Goal: Information Seeking & Learning: Learn about a topic

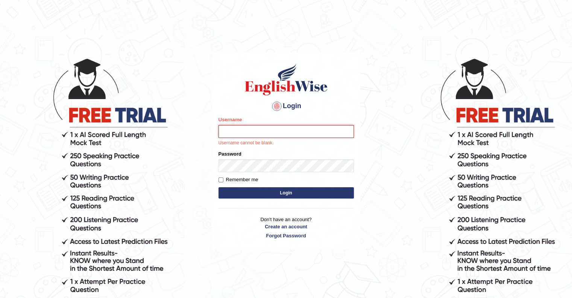
type input "upendrakumar"
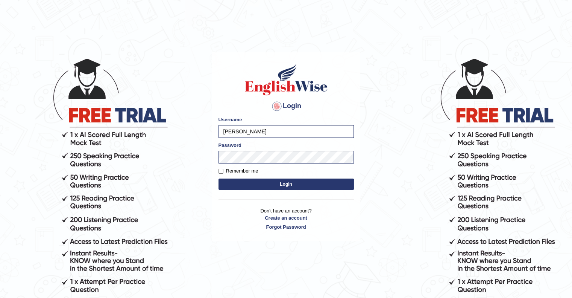
click at [288, 183] on button "Login" at bounding box center [286, 183] width 135 height 11
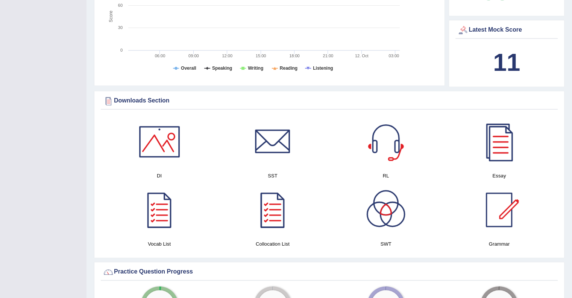
scroll to position [337, 0]
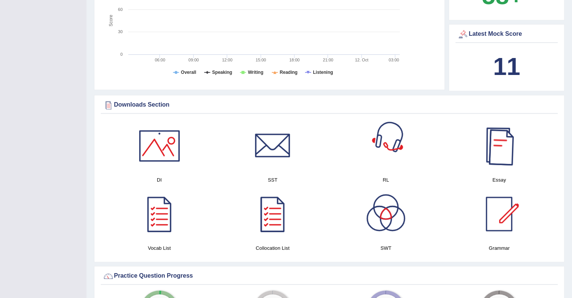
click at [507, 144] on div at bounding box center [499, 145] width 53 height 53
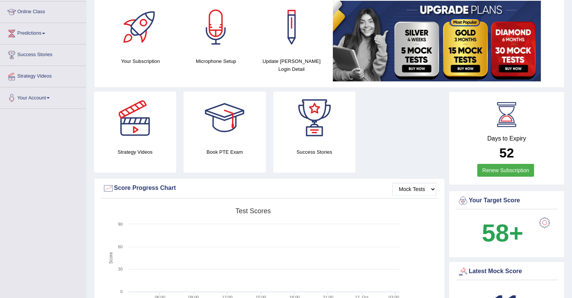
scroll to position [0, 0]
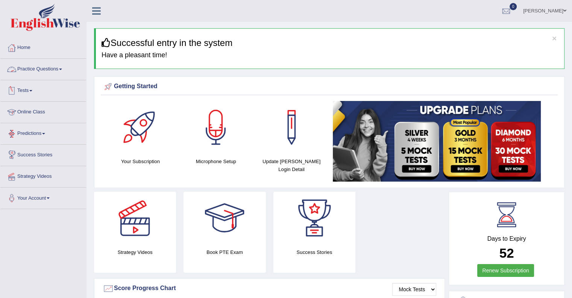
click at [47, 67] on link "Practice Questions" at bounding box center [43, 68] width 86 height 19
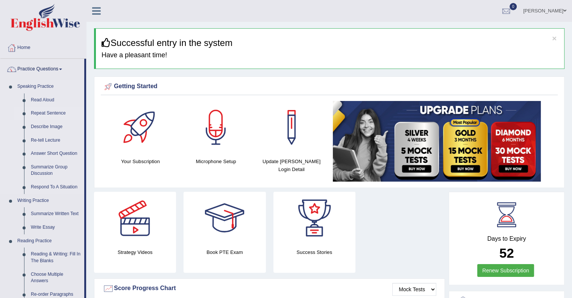
click at [51, 114] on link "Repeat Sentence" at bounding box center [55, 113] width 57 height 14
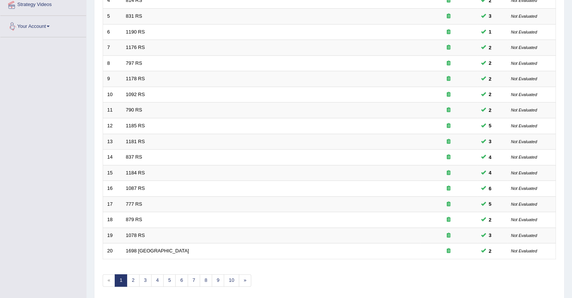
scroll to position [198, 0]
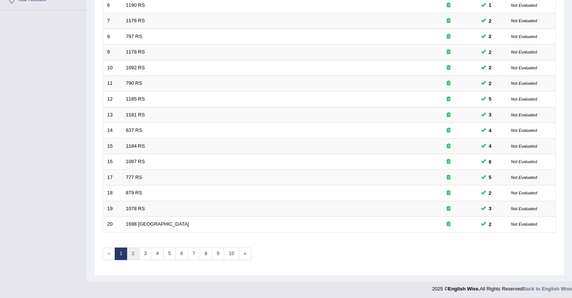
click at [134, 252] on link "2" at bounding box center [133, 253] width 12 height 12
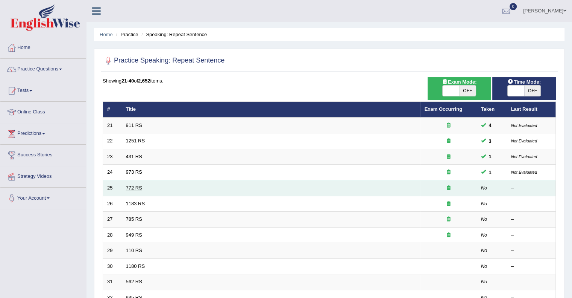
click at [135, 185] on link "772 RS" at bounding box center [134, 188] width 16 height 6
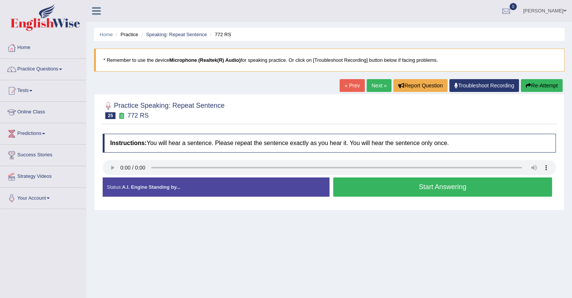
click at [423, 189] on button "Start Answering" at bounding box center [442, 186] width 219 height 19
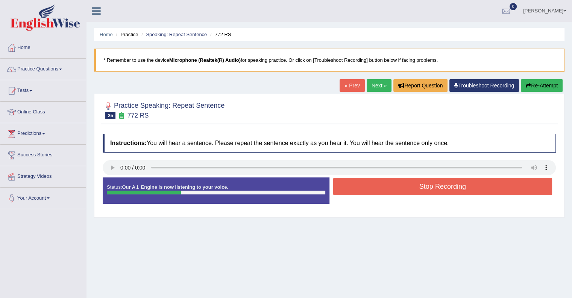
click at [423, 189] on button "Stop Recording" at bounding box center [442, 186] width 219 height 17
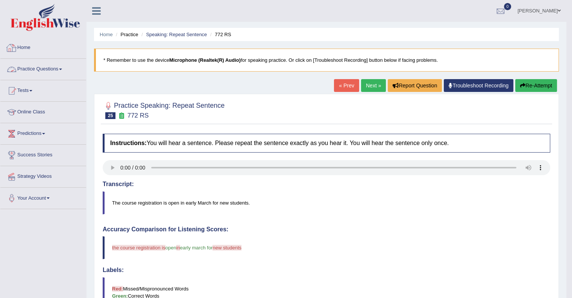
click at [48, 70] on link "Practice Questions" at bounding box center [43, 68] width 86 height 19
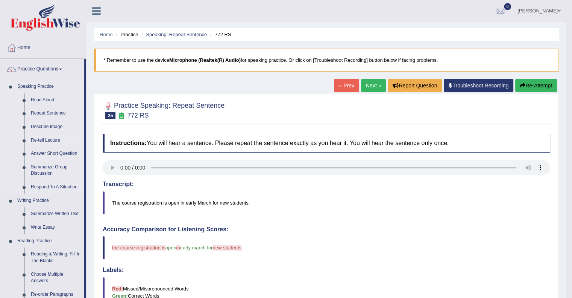
click at [50, 141] on link "Re-tell Lecture" at bounding box center [55, 141] width 57 height 14
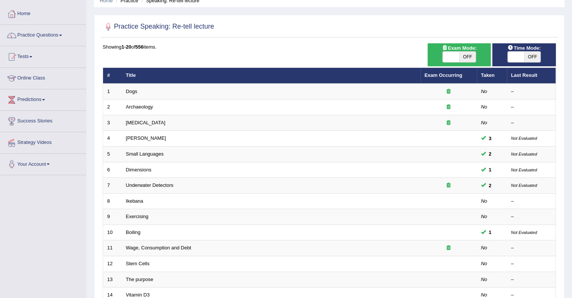
scroll to position [34, 0]
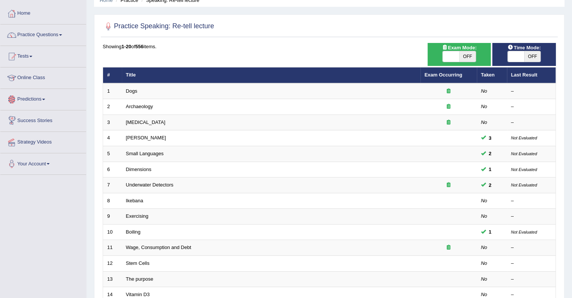
click at [50, 101] on link "Predictions" at bounding box center [43, 98] width 86 height 19
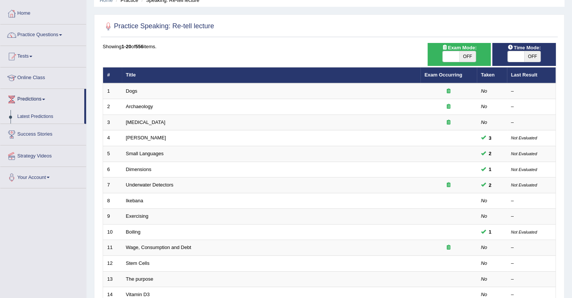
click at [45, 116] on link "Latest Predictions" at bounding box center [49, 117] width 70 height 14
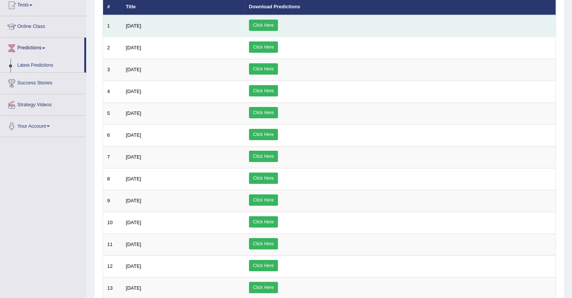
scroll to position [87, 0]
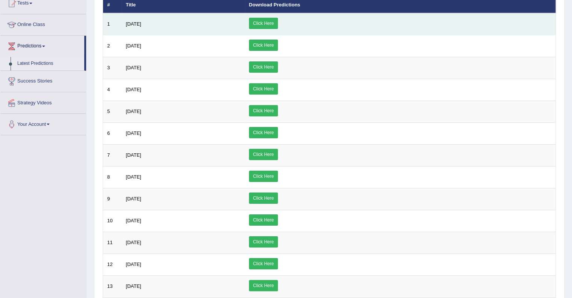
click at [278, 21] on link "Click Here" at bounding box center [263, 23] width 29 height 11
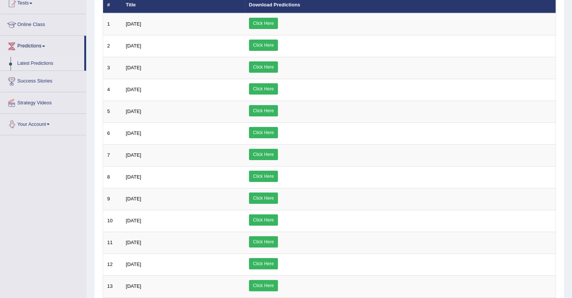
click at [49, 126] on link "Your Account" at bounding box center [43, 123] width 86 height 19
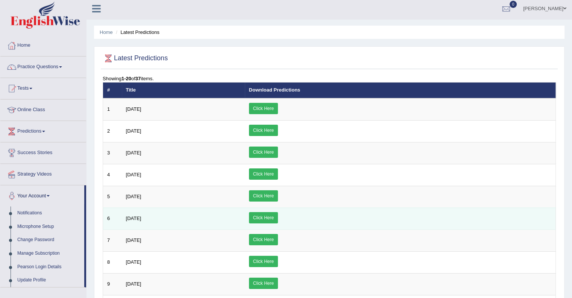
scroll to position [0, 0]
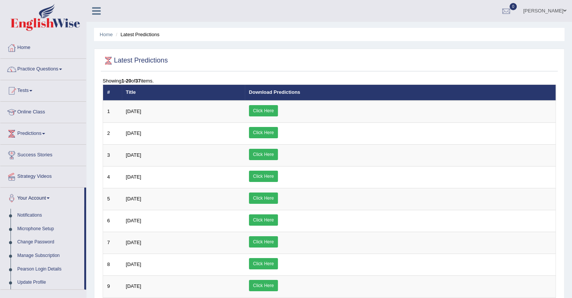
click at [59, 64] on link "Practice Questions" at bounding box center [43, 68] width 86 height 19
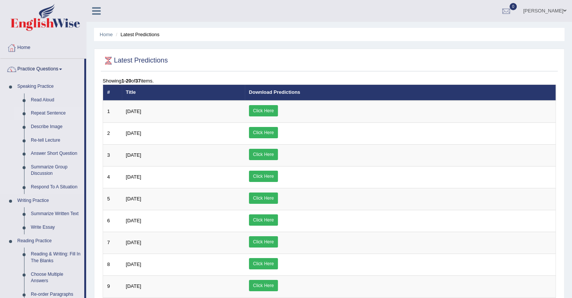
click at [52, 113] on link "Repeat Sentence" at bounding box center [55, 113] width 57 height 14
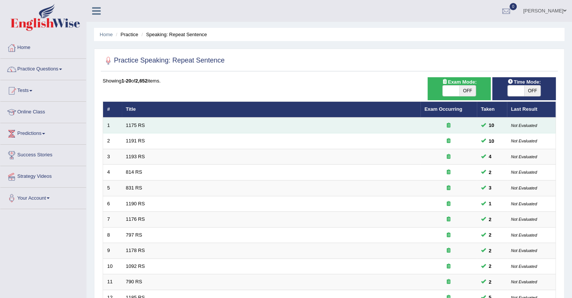
click at [140, 128] on td "1175 RS" at bounding box center [271, 125] width 299 height 16
click at [140, 124] on link "1175 RS" at bounding box center [135, 125] width 19 height 6
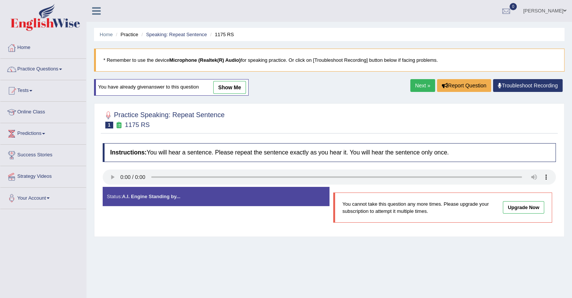
click at [420, 86] on link "Next »" at bounding box center [423, 85] width 25 height 13
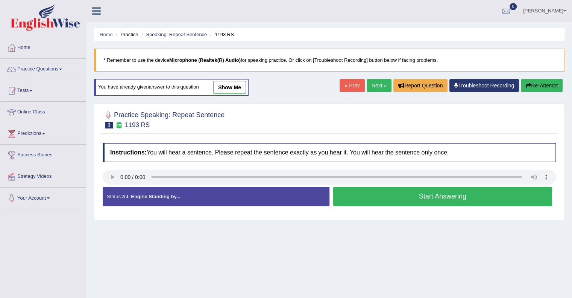
click at [417, 200] on button "Start Answering" at bounding box center [442, 196] width 219 height 19
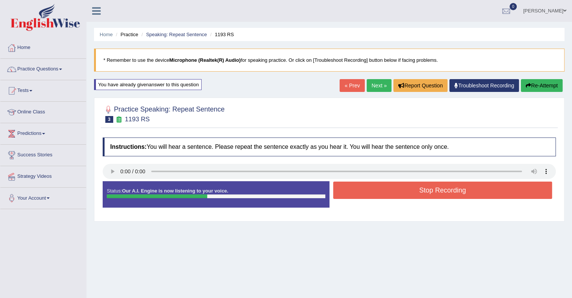
click at [421, 186] on button "Stop Recording" at bounding box center [442, 189] width 219 height 17
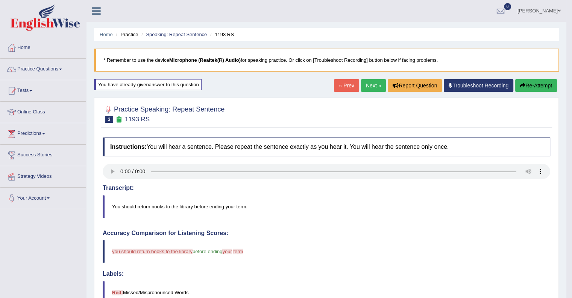
click at [536, 87] on button "Re-Attempt" at bounding box center [537, 85] width 42 height 13
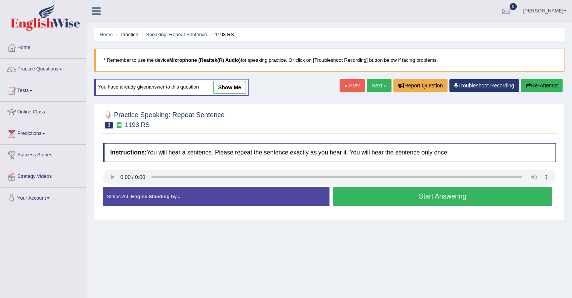
click at [432, 194] on button "Start Answering" at bounding box center [442, 196] width 219 height 19
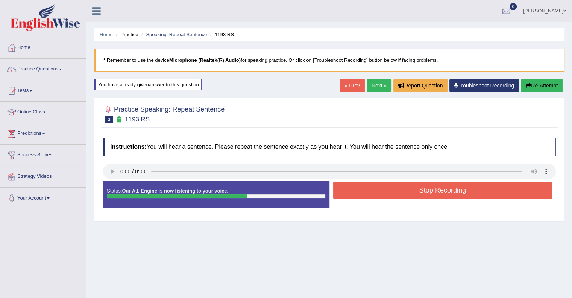
click at [433, 193] on button "Stop Recording" at bounding box center [442, 189] width 219 height 17
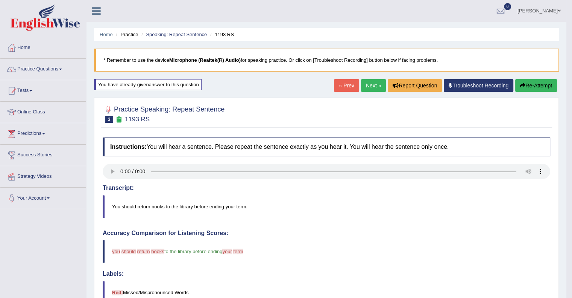
click at [529, 85] on button "Re-Attempt" at bounding box center [537, 85] width 42 height 13
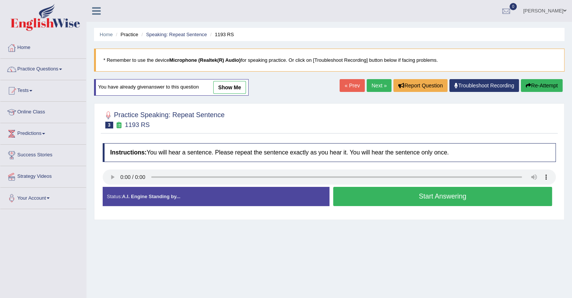
click at [426, 197] on button "Start Answering" at bounding box center [442, 196] width 219 height 19
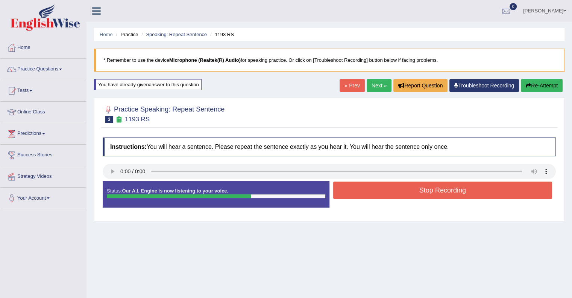
click at [429, 193] on button "Stop Recording" at bounding box center [442, 189] width 219 height 17
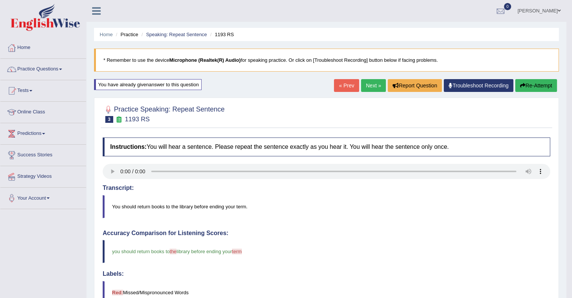
click at [367, 82] on link "Next »" at bounding box center [373, 85] width 25 height 13
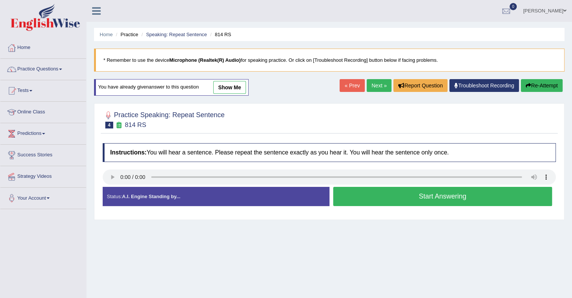
click at [419, 197] on button "Start Answering" at bounding box center [442, 196] width 219 height 19
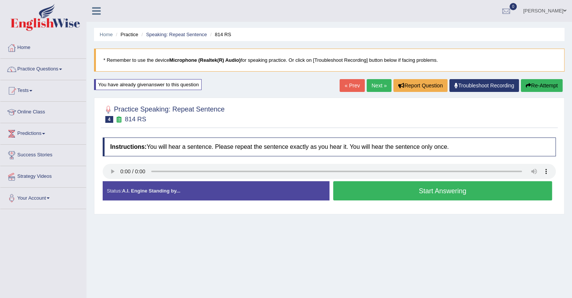
click at [419, 197] on button "Start Answering" at bounding box center [442, 190] width 219 height 19
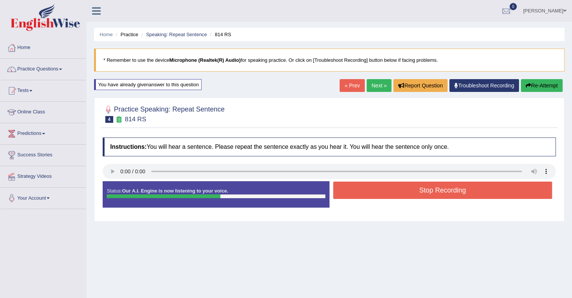
click at [424, 185] on button "Stop Recording" at bounding box center [442, 189] width 219 height 17
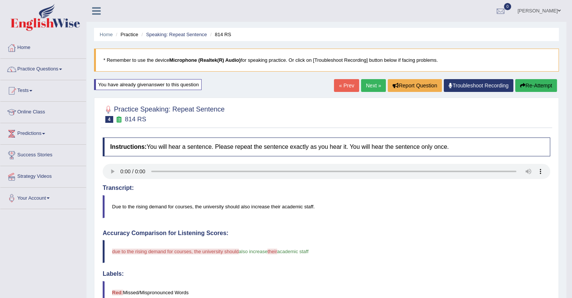
click at [367, 90] on link "Next »" at bounding box center [373, 85] width 25 height 13
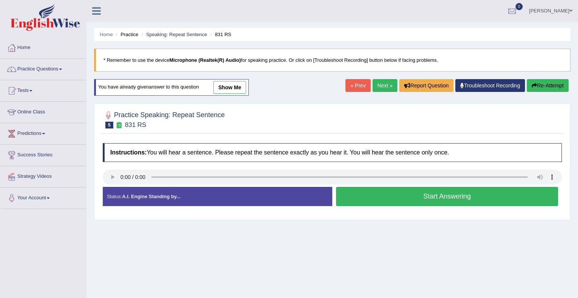
click at [367, 90] on body "Toggle navigation Home Practice Questions Speaking Practice Read Aloud Repeat S…" at bounding box center [289, 149] width 578 height 298
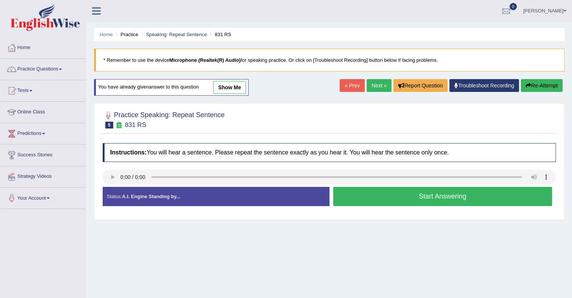
click at [433, 196] on button "Start Answering" at bounding box center [442, 196] width 219 height 19
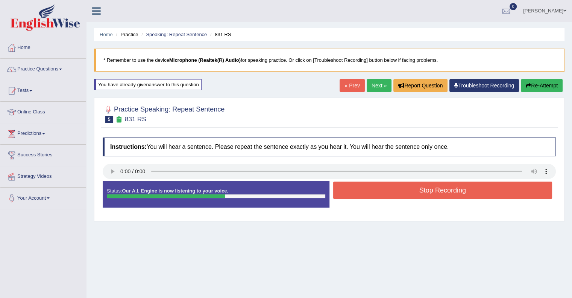
click at [433, 195] on button "Stop Recording" at bounding box center [442, 189] width 219 height 17
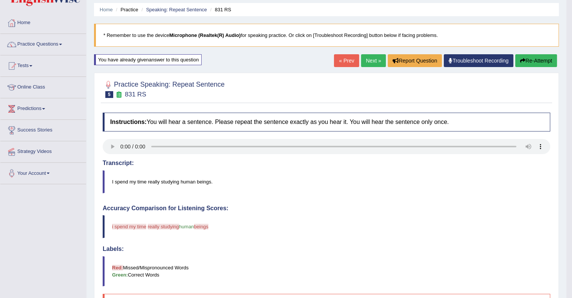
scroll to position [29, 0]
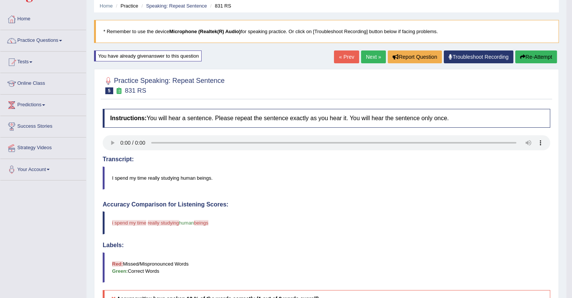
click at [525, 57] on button "Re-Attempt" at bounding box center [537, 56] width 42 height 13
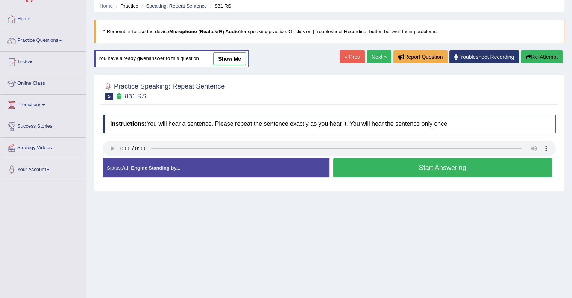
click at [430, 167] on button "Start Answering" at bounding box center [442, 167] width 219 height 19
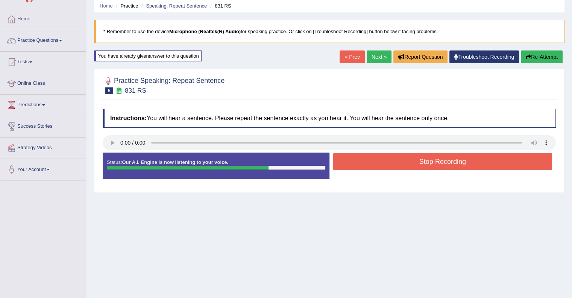
click at [430, 160] on button "Stop Recording" at bounding box center [442, 161] width 219 height 17
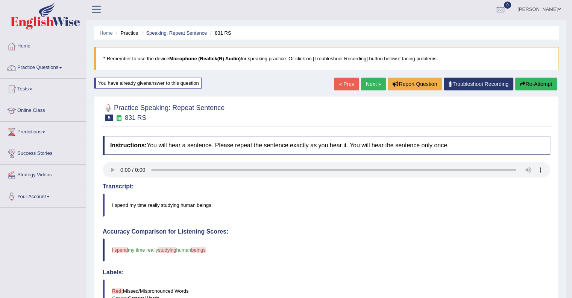
scroll to position [1, 0]
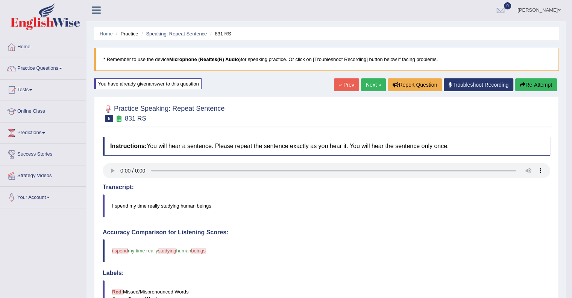
click at [373, 84] on link "Next »" at bounding box center [373, 84] width 25 height 13
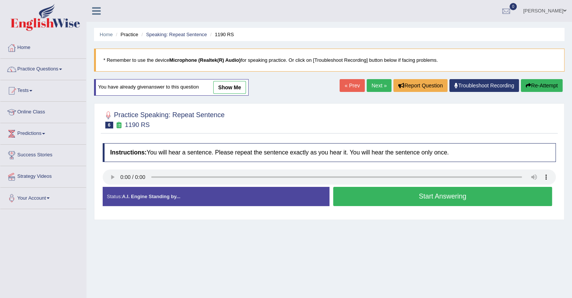
click at [418, 194] on button "Start Answering" at bounding box center [442, 196] width 219 height 19
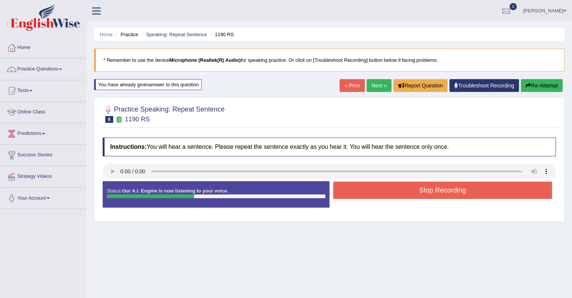
click at [420, 187] on button "Stop Recording" at bounding box center [442, 189] width 219 height 17
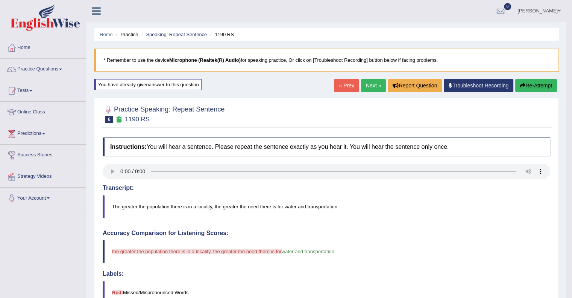
click at [373, 81] on link "Next »" at bounding box center [373, 85] width 25 height 13
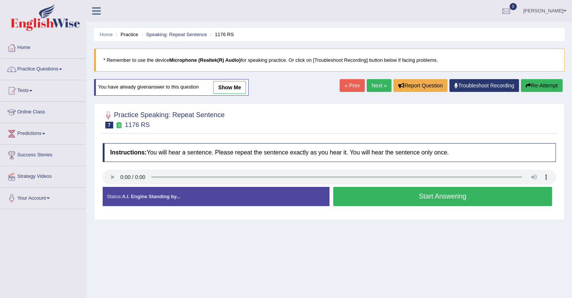
click at [418, 194] on button "Start Answering" at bounding box center [442, 196] width 219 height 19
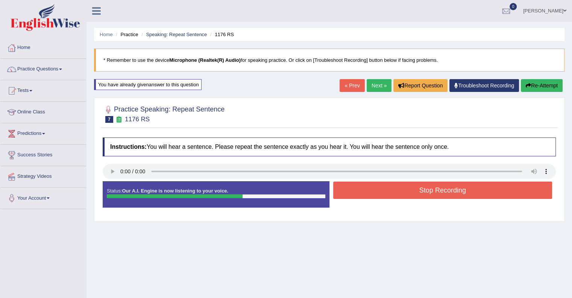
click at [423, 190] on button "Stop Recording" at bounding box center [442, 189] width 219 height 17
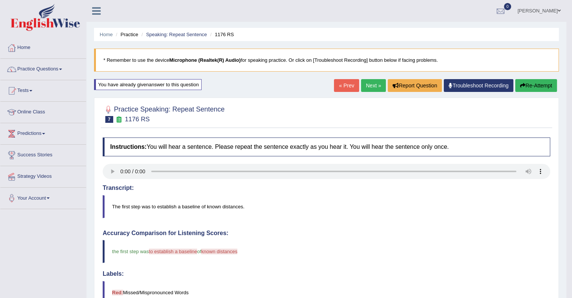
click at [375, 87] on link "Next »" at bounding box center [373, 85] width 25 height 13
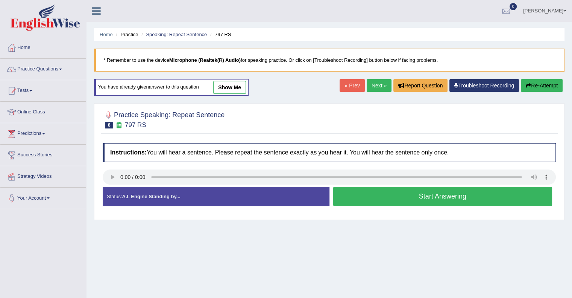
click at [435, 195] on button "Start Answering" at bounding box center [442, 196] width 219 height 19
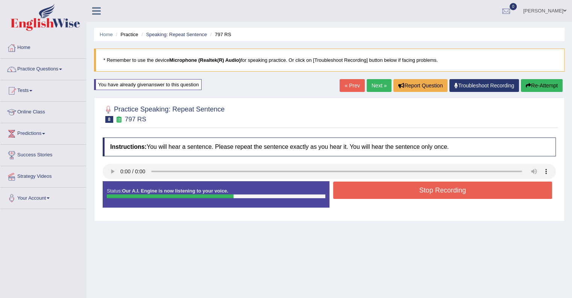
click at [435, 188] on button "Stop Recording" at bounding box center [442, 189] width 219 height 17
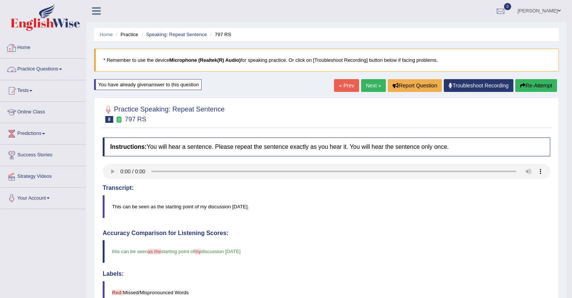
click at [49, 67] on link "Practice Questions" at bounding box center [43, 68] width 86 height 19
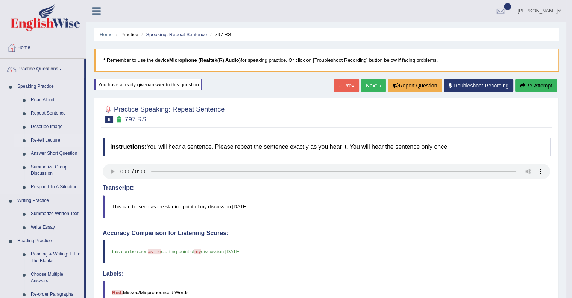
click at [47, 138] on link "Re-tell Lecture" at bounding box center [55, 141] width 57 height 14
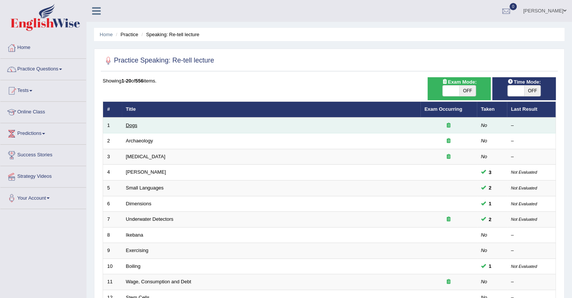
click at [132, 123] on link "Dogs" at bounding box center [131, 125] width 11 height 6
